Goal: Task Accomplishment & Management: Complete application form

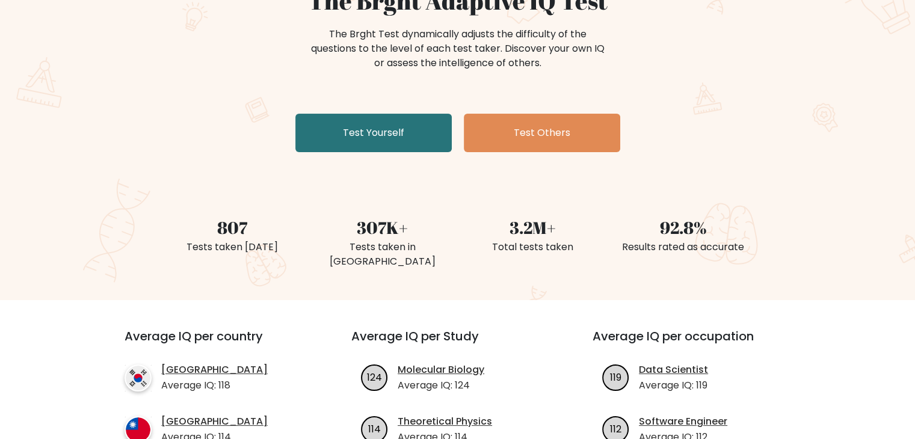
scroll to position [119, 0]
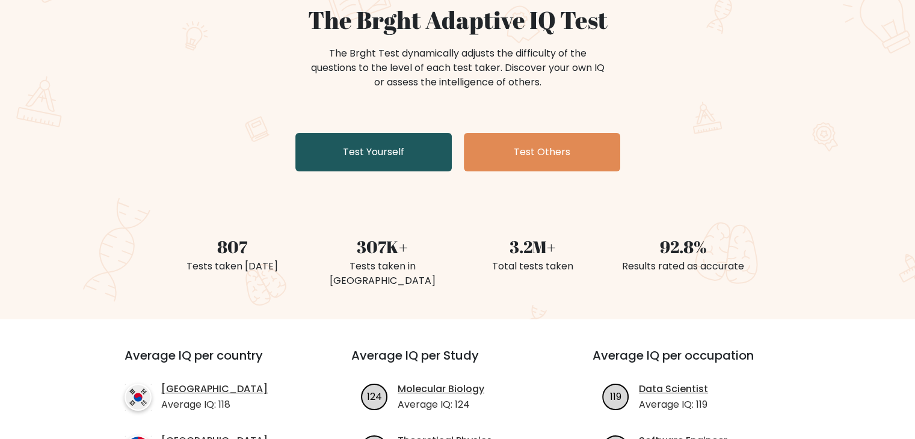
click at [399, 144] on link "Test Yourself" at bounding box center [373, 152] width 156 height 38
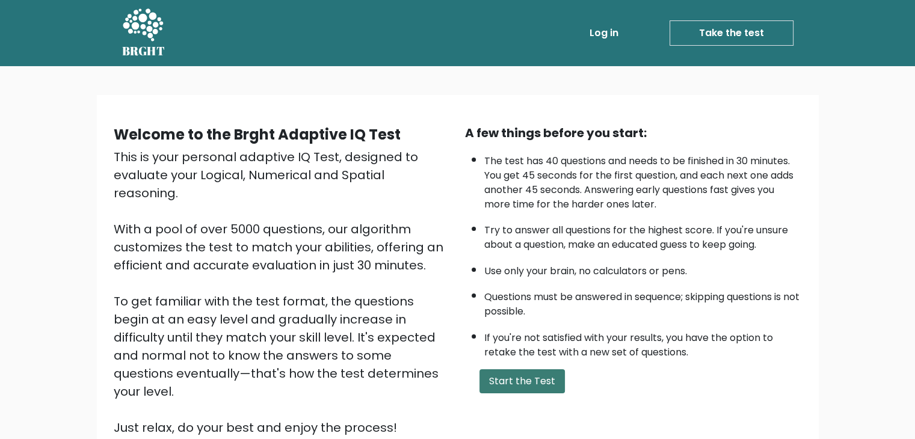
click at [514, 377] on button "Start the Test" at bounding box center [521, 381] width 85 height 24
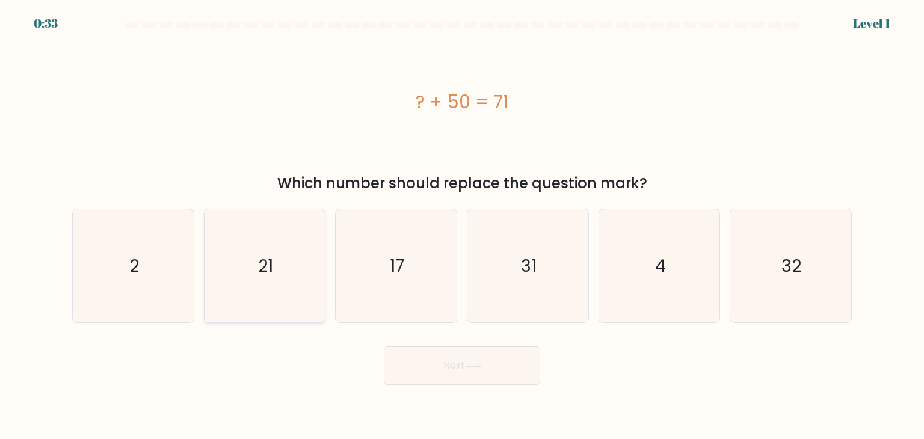
click at [266, 234] on icon "21" at bounding box center [264, 265] width 113 height 113
click at [462, 226] on input "b. 21" at bounding box center [462, 223] width 1 height 6
radio input "true"
click at [511, 381] on button "Next" at bounding box center [462, 365] width 156 height 38
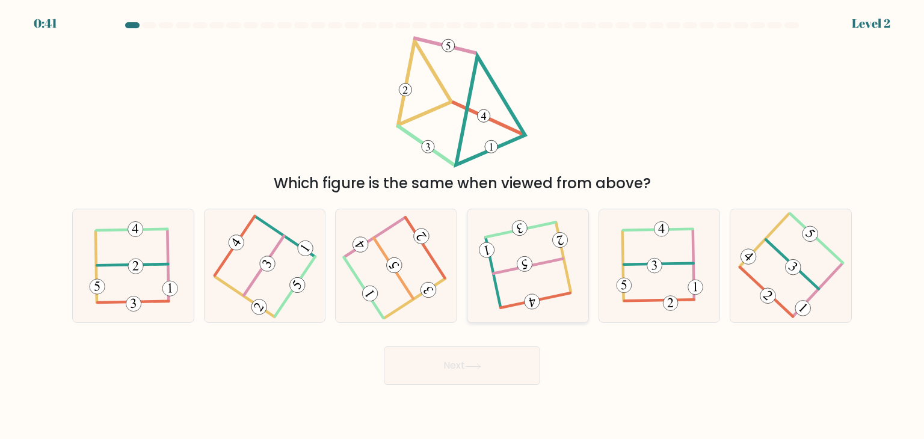
click at [541, 235] on icon at bounding box center [527, 266] width 89 height 91
click at [463, 226] on input "d." at bounding box center [462, 223] width 1 height 6
radio input "true"
click at [555, 294] on 112 at bounding box center [535, 299] width 69 height 14
click at [463, 226] on input "d." at bounding box center [462, 223] width 1 height 6
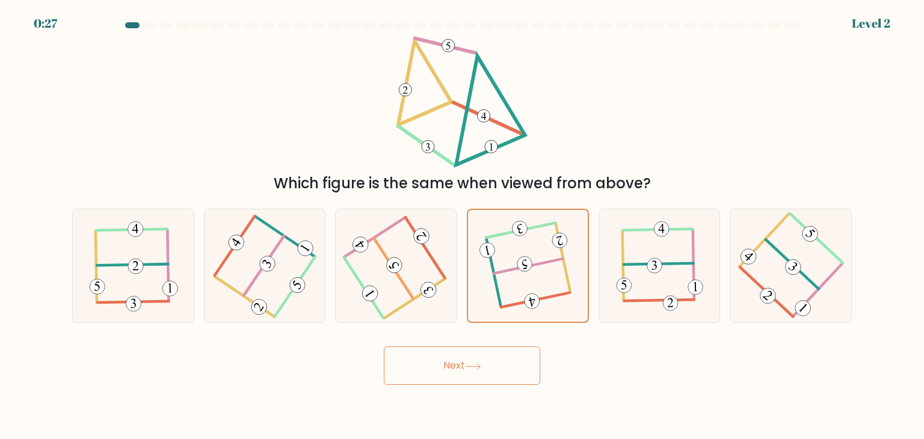
click at [517, 365] on button "Next" at bounding box center [462, 365] width 156 height 38
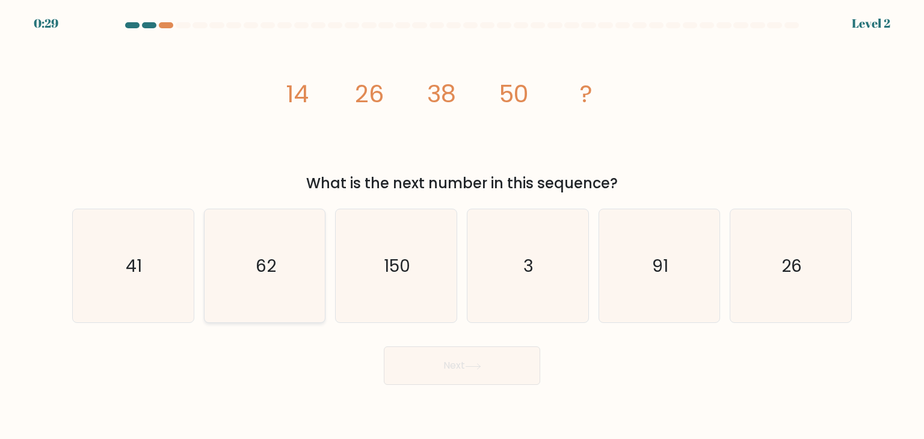
click at [284, 274] on icon "62" at bounding box center [264, 265] width 113 height 113
click at [462, 226] on input "b. 62" at bounding box center [462, 223] width 1 height 6
radio input "true"
click at [396, 371] on button "Next" at bounding box center [462, 365] width 156 height 38
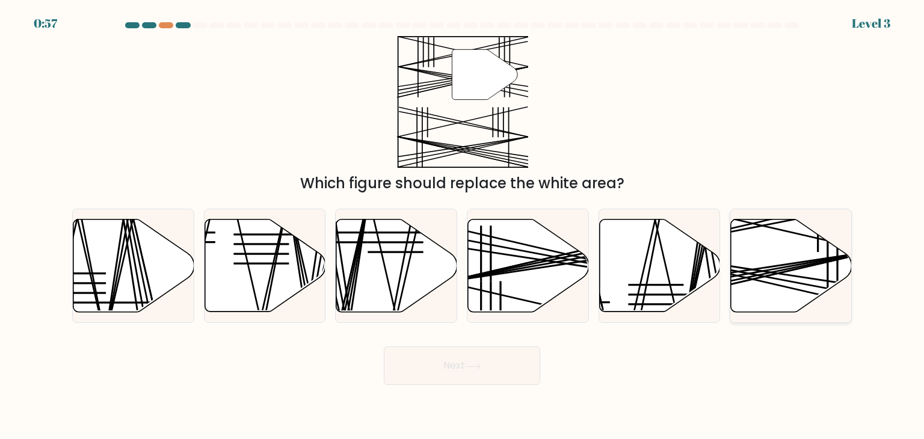
click at [754, 291] on icon at bounding box center [791, 266] width 121 height 93
click at [463, 226] on input "f." at bounding box center [462, 223] width 1 height 6
radio input "true"
click at [499, 362] on button "Next" at bounding box center [462, 365] width 156 height 38
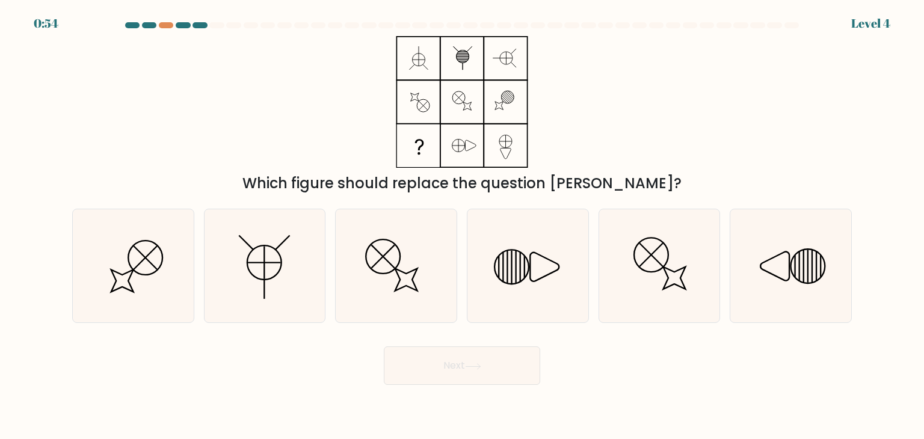
click at [499, 362] on button "Next" at bounding box center [462, 365] width 156 height 38
click at [266, 125] on div "Which figure should replace the question [PERSON_NAME]?" at bounding box center [462, 115] width 794 height 158
click at [759, 248] on icon at bounding box center [790, 265] width 113 height 113
click at [463, 226] on input "f." at bounding box center [462, 223] width 1 height 6
radio input "true"
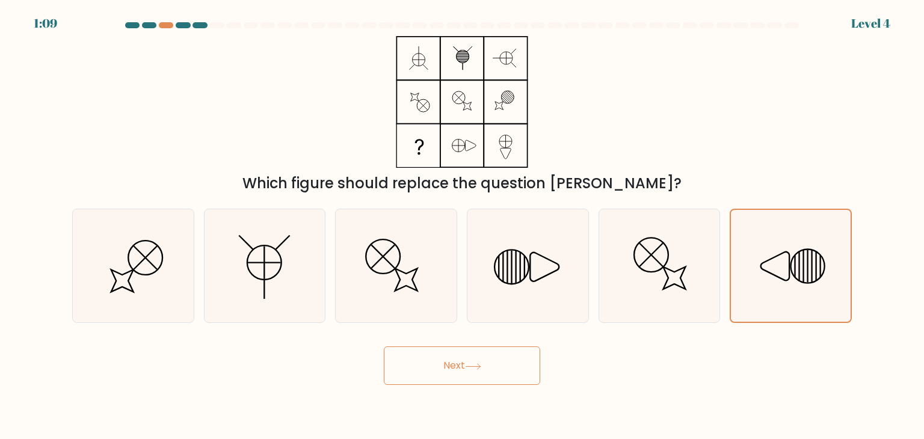
click at [467, 376] on button "Next" at bounding box center [462, 365] width 156 height 38
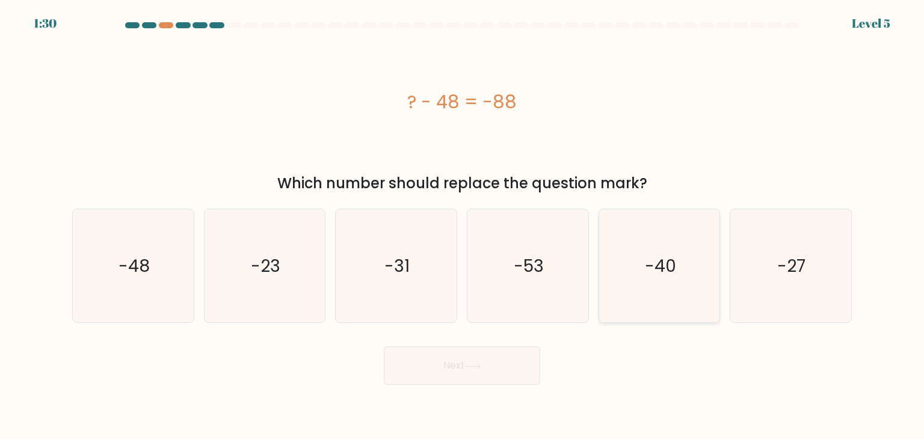
click at [683, 298] on icon "-40" at bounding box center [659, 265] width 113 height 113
click at [463, 226] on input "e. -40" at bounding box center [462, 223] width 1 height 6
radio input "true"
click at [476, 372] on button "Next" at bounding box center [462, 365] width 156 height 38
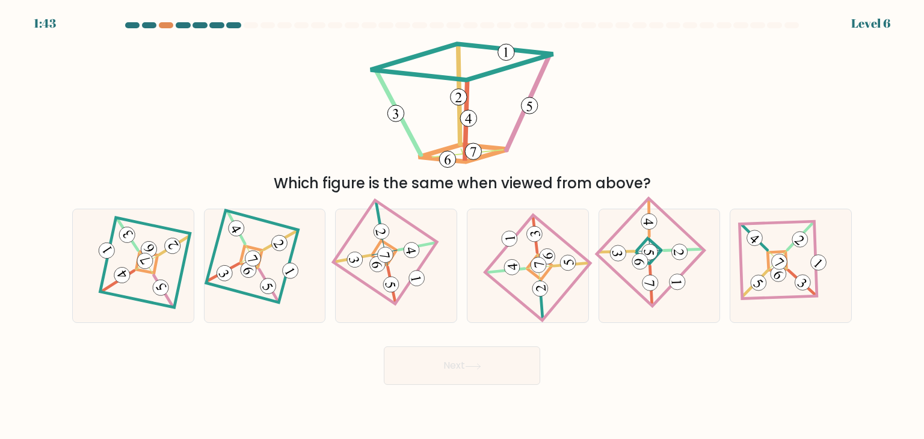
click at [447, 374] on button "Next" at bounding box center [462, 365] width 156 height 38
click at [382, 290] on icon at bounding box center [396, 266] width 78 height 91
click at [462, 226] on input "c." at bounding box center [462, 223] width 1 height 6
radio input "true"
click at [446, 360] on button "Next" at bounding box center [462, 365] width 156 height 38
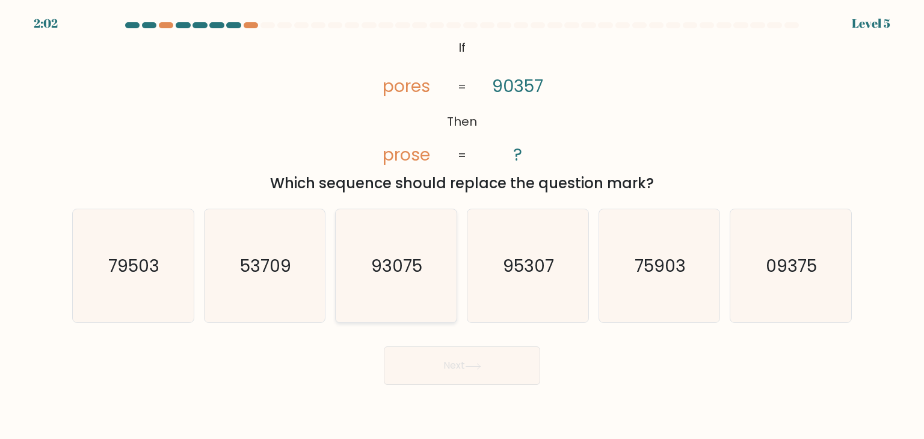
click at [368, 281] on icon "93075" at bounding box center [395, 265] width 113 height 113
click at [462, 226] on input "c. 93075" at bounding box center [462, 223] width 1 height 6
radio input "true"
click at [413, 374] on button "Next" at bounding box center [462, 365] width 156 height 38
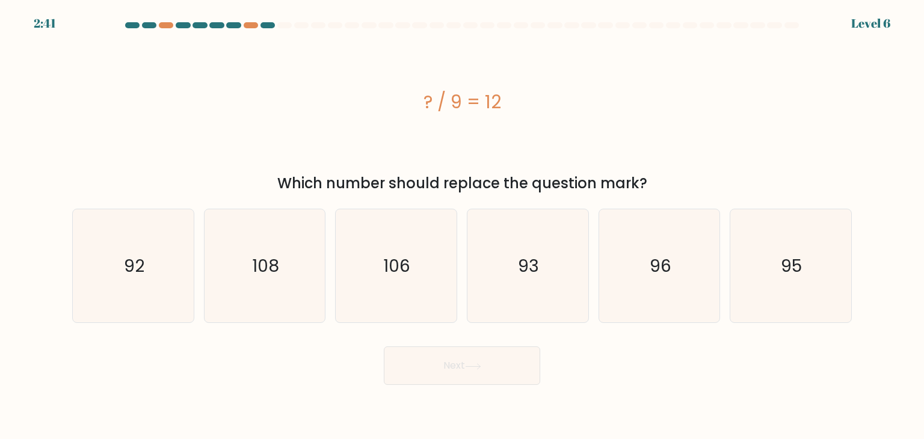
click at [442, 126] on div "? / 9 = 12" at bounding box center [462, 102] width 780 height 132
drag, startPoint x: 442, startPoint y: 126, endPoint x: 211, endPoint y: 193, distance: 240.5
click at [211, 193] on div "? / 9 = 12 Which number should replace the question mark?" at bounding box center [462, 115] width 794 height 158
click at [291, 150] on div "? / 9 = 12" at bounding box center [462, 102] width 780 height 132
click at [255, 239] on icon "108" at bounding box center [264, 265] width 113 height 113
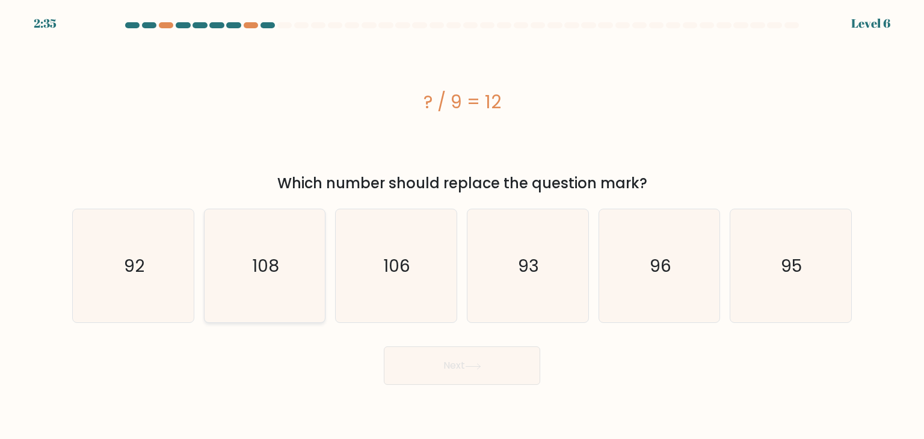
click at [462, 226] on input "b. 108" at bounding box center [462, 223] width 1 height 6
radio input "true"
click at [422, 371] on button "Next" at bounding box center [462, 365] width 156 height 38
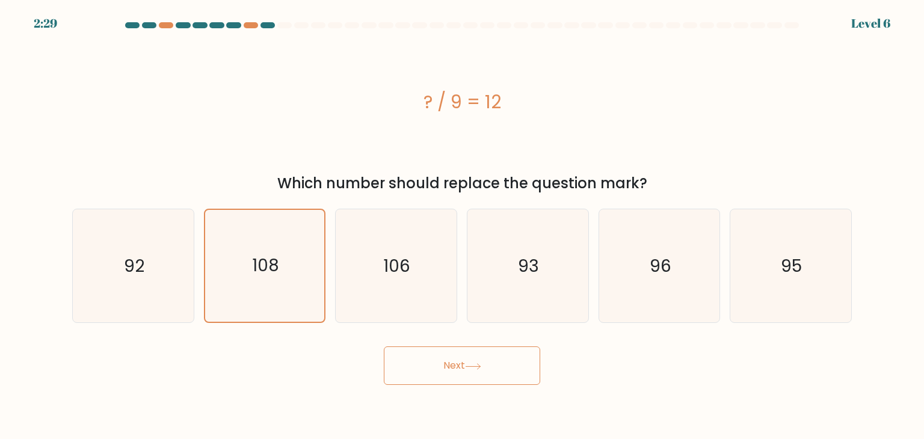
click at [455, 365] on button "Next" at bounding box center [462, 365] width 156 height 38
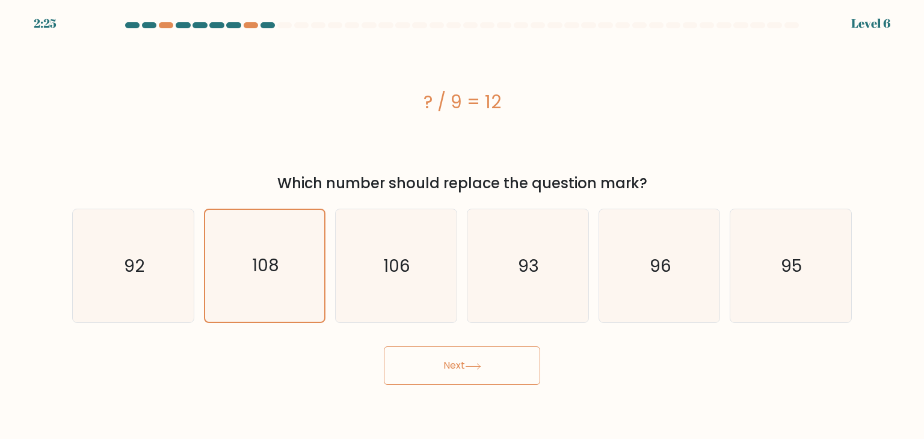
click at [455, 365] on button "Next" at bounding box center [462, 365] width 156 height 38
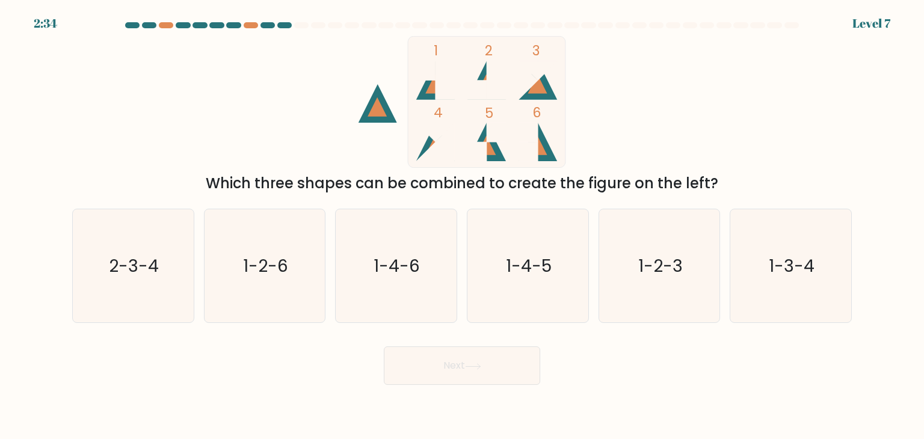
click at [465, 298] on div "d. 1-4-5" at bounding box center [528, 266] width 132 height 114
click at [505, 301] on icon "1-4-5" at bounding box center [527, 265] width 113 height 113
click at [463, 226] on input "d. 1-4-5" at bounding box center [462, 223] width 1 height 6
radio input "true"
click at [475, 362] on button "Next" at bounding box center [462, 365] width 156 height 38
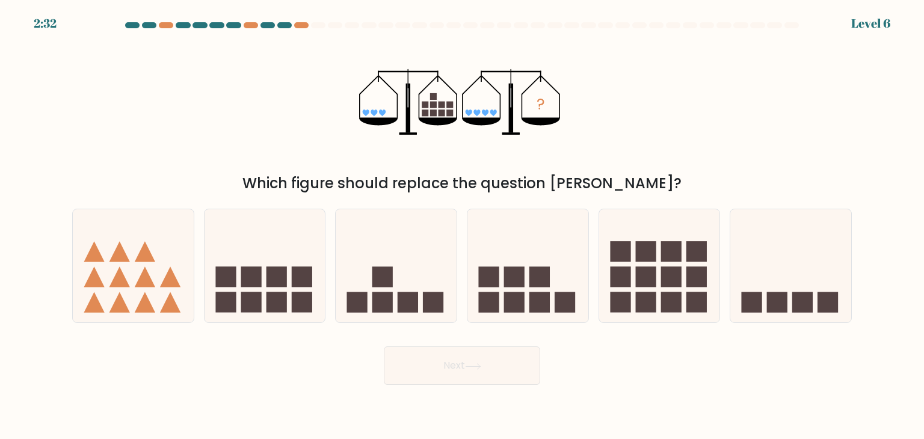
click at [475, 362] on button "Next" at bounding box center [462, 365] width 156 height 38
click at [462, 220] on input "b." at bounding box center [462, 223] width 1 height 6
radio input "true"
click at [630, 263] on icon at bounding box center [659, 266] width 121 height 100
click at [463, 226] on input "e." at bounding box center [462, 223] width 1 height 6
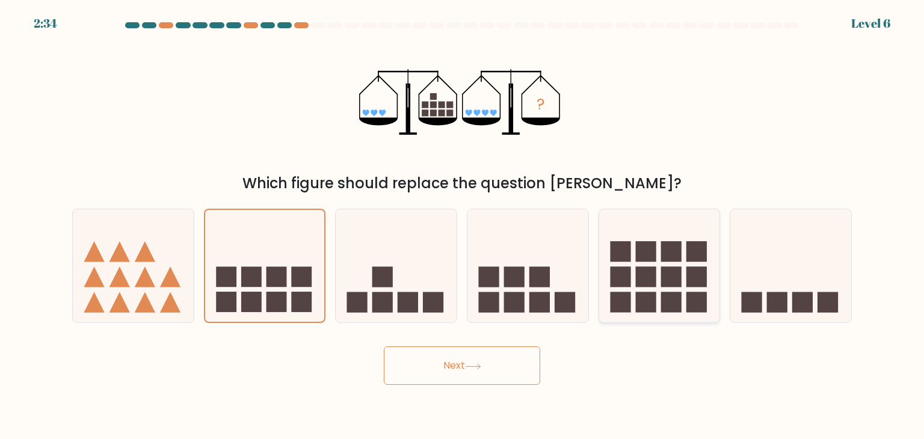
radio input "true"
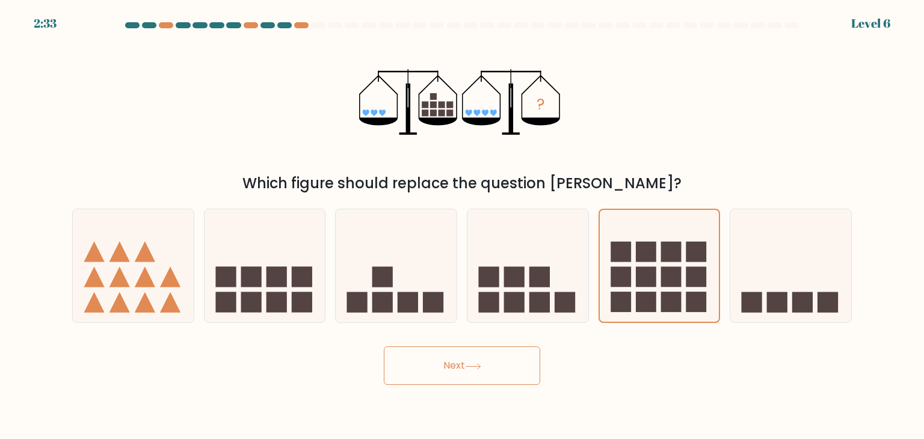
click at [514, 358] on button "Next" at bounding box center [462, 365] width 156 height 38
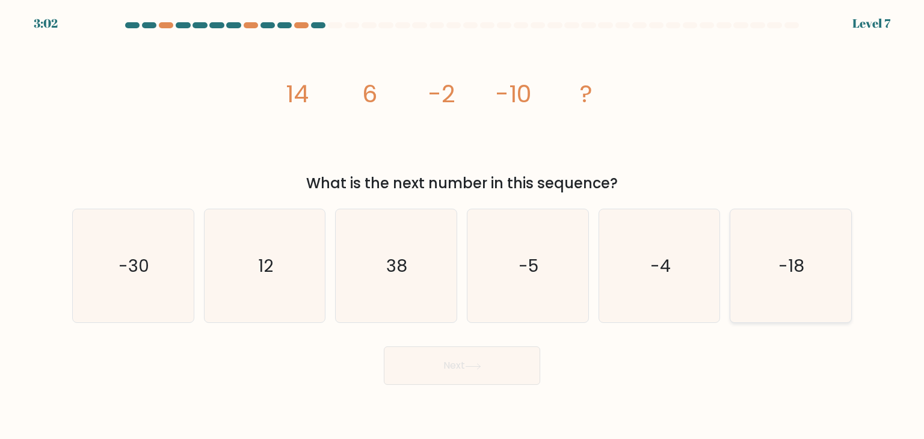
click at [773, 256] on icon "-18" at bounding box center [790, 265] width 113 height 113
click at [463, 226] on input "f. -18" at bounding box center [462, 223] width 1 height 6
radio input "true"
click at [476, 356] on button "Next" at bounding box center [462, 365] width 156 height 38
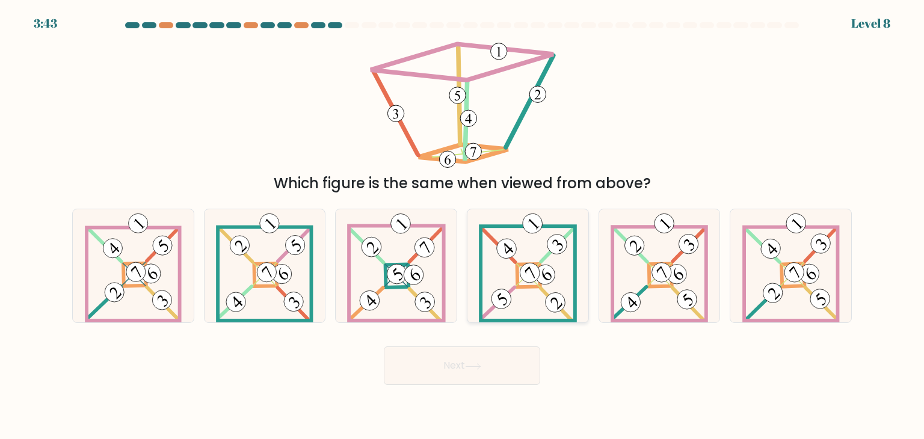
click at [467, 292] on div at bounding box center [528, 266] width 122 height 114
click at [463, 226] on input "d." at bounding box center [462, 223] width 1 height 6
radio input "true"
click at [455, 366] on button "Next" at bounding box center [462, 365] width 156 height 38
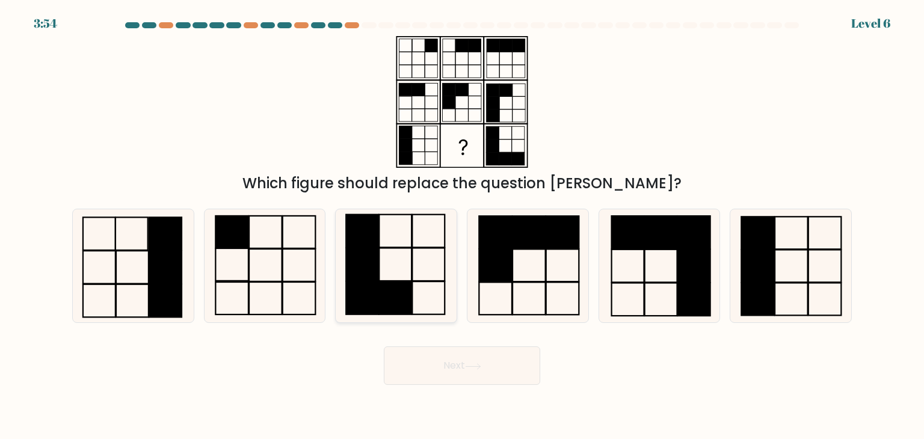
click at [392, 267] on icon at bounding box center [395, 265] width 113 height 113
click at [462, 226] on input "c." at bounding box center [462, 223] width 1 height 6
radio input "true"
click at [434, 350] on button "Next" at bounding box center [462, 365] width 156 height 38
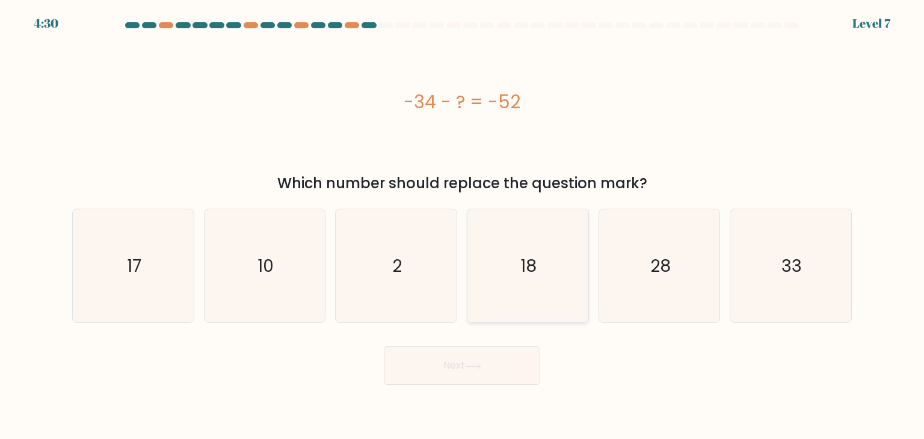
click at [517, 265] on icon "18" at bounding box center [527, 265] width 113 height 113
click at [463, 226] on input "d. 18" at bounding box center [462, 223] width 1 height 6
radio input "true"
click at [492, 360] on button "Next" at bounding box center [462, 365] width 156 height 38
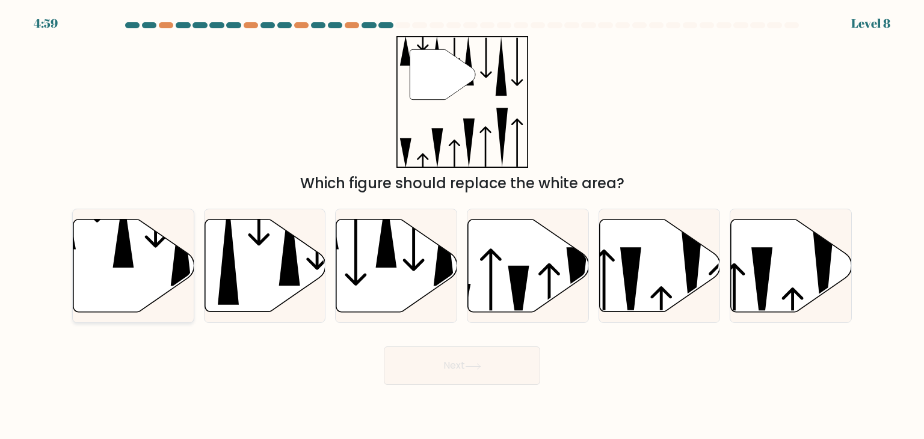
click at [133, 239] on icon at bounding box center [133, 266] width 121 height 93
click at [462, 226] on input "a." at bounding box center [462, 223] width 1 height 6
radio input "true"
click at [384, 361] on button "Next" at bounding box center [462, 365] width 156 height 38
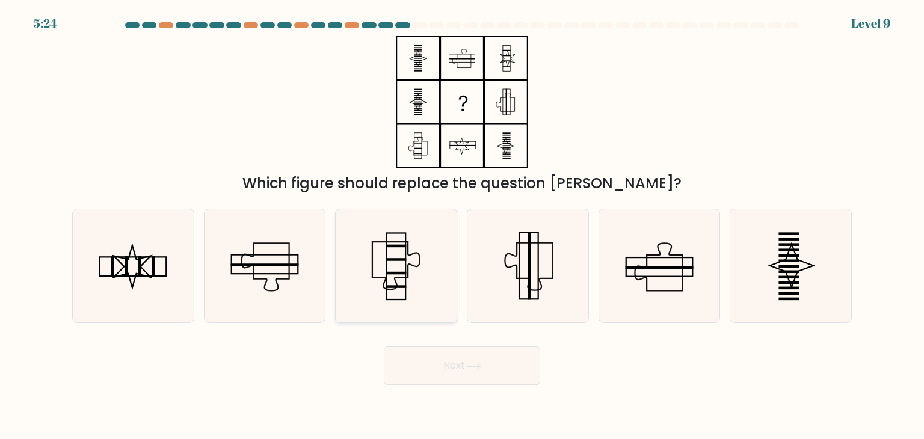
click at [399, 251] on icon at bounding box center [395, 265] width 113 height 113
click at [462, 226] on input "c." at bounding box center [462, 223] width 1 height 6
radio input "true"
click at [446, 369] on button "Next" at bounding box center [462, 365] width 156 height 38
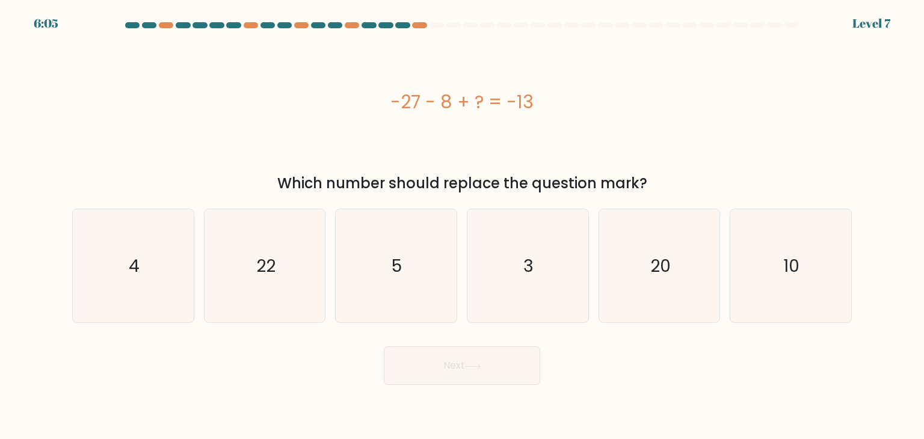
click at [494, 151] on div "-27 - 8 + ? = -13" at bounding box center [462, 102] width 780 height 132
click at [220, 280] on icon "22" at bounding box center [264, 265] width 113 height 113
click at [462, 226] on input "b. 22" at bounding box center [462, 223] width 1 height 6
radio input "true"
click at [402, 369] on button "Next" at bounding box center [462, 365] width 156 height 38
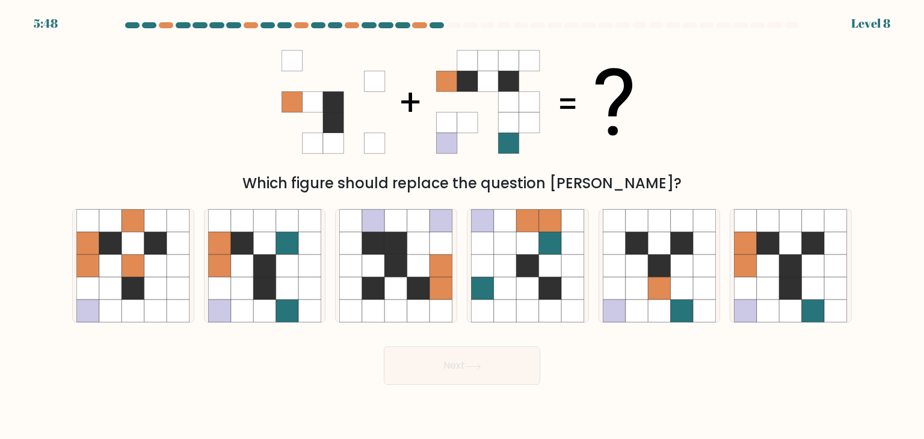
click at [384, 346] on button "Next" at bounding box center [462, 365] width 156 height 38
click at [505, 87] on icon at bounding box center [508, 81] width 20 height 20
click at [505, 108] on icon at bounding box center [508, 101] width 20 height 20
click at [141, 234] on icon at bounding box center [133, 243] width 23 height 23
click at [462, 226] on input "a." at bounding box center [462, 223] width 1 height 6
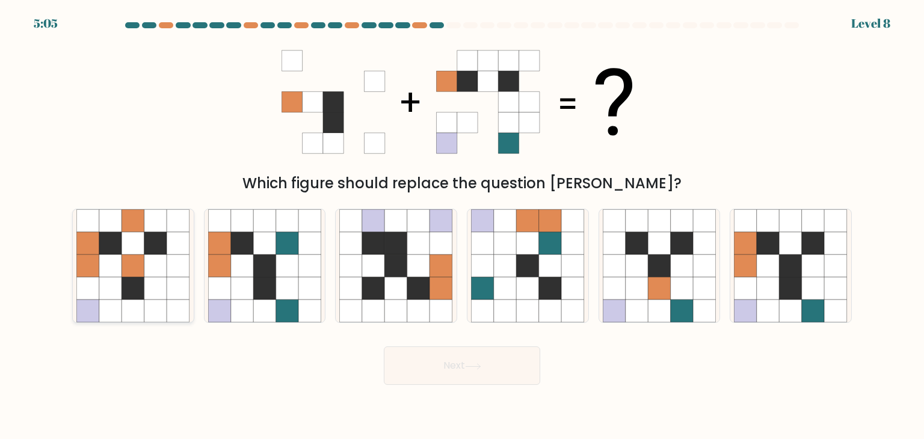
radio input "true"
click at [322, 304] on div at bounding box center [265, 266] width 122 height 114
click at [462, 226] on input "b." at bounding box center [462, 223] width 1 height 6
radio input "true"
click at [448, 365] on button "Next" at bounding box center [462, 365] width 156 height 38
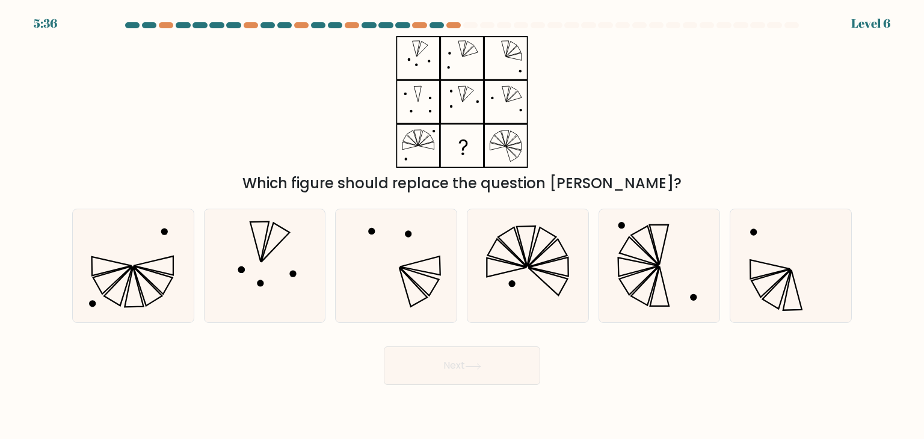
click at [440, 27] on div at bounding box center [437, 25] width 14 height 6
click at [421, 26] on div at bounding box center [419, 25] width 14 height 6
click at [460, 29] on div at bounding box center [462, 27] width 794 height 11
click at [455, 25] on div at bounding box center [453, 25] width 14 height 6
